Goal: Consume media (video, audio)

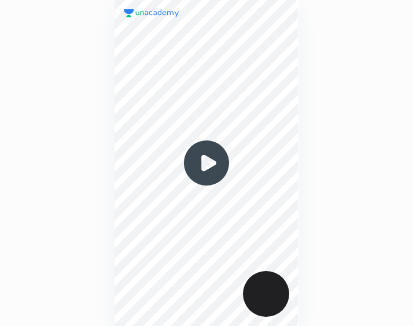
scroll to position [326, 227]
drag, startPoint x: 0, startPoint y: 0, endPoint x: 254, endPoint y: 257, distance: 361.2
click at [254, 257] on div at bounding box center [206, 163] width 183 height 326
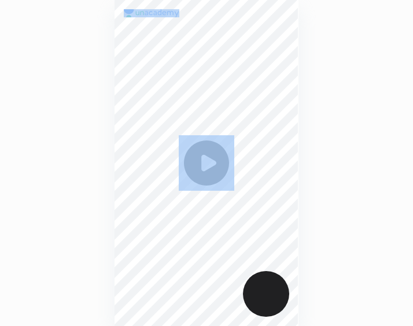
drag, startPoint x: 235, startPoint y: 266, endPoint x: -15, endPoint y: 197, distance: 259.2
click at [0, 0] on html "00 : 00" at bounding box center [206, 0] width 413 height 0
click at [207, 163] on img at bounding box center [207, 163] width 56 height 56
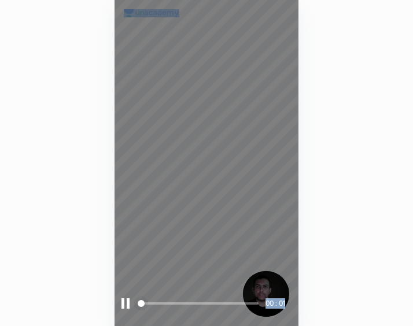
click at [170, 299] on span at bounding box center [198, 303] width 119 height 17
click at [207, 301] on span at bounding box center [198, 303] width 119 height 17
click at [223, 300] on span at bounding box center [198, 303] width 119 height 17
click at [240, 297] on span at bounding box center [198, 303] width 119 height 17
click at [248, 303] on span "styled slider" at bounding box center [244, 303] width 7 height 7
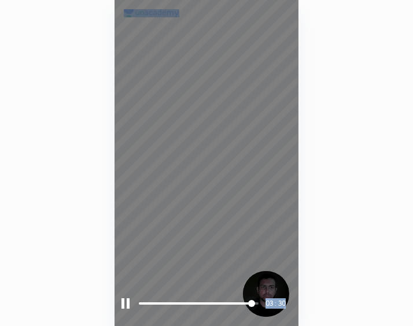
click at [248, 303] on span "styled slider" at bounding box center [251, 303] width 7 height 7
click at [248, 303] on span "styled slider" at bounding box center [245, 303] width 7 height 7
click at [253, 304] on span "styled slider" at bounding box center [249, 303] width 7 height 7
